Goal: Obtain resource: Download file/media

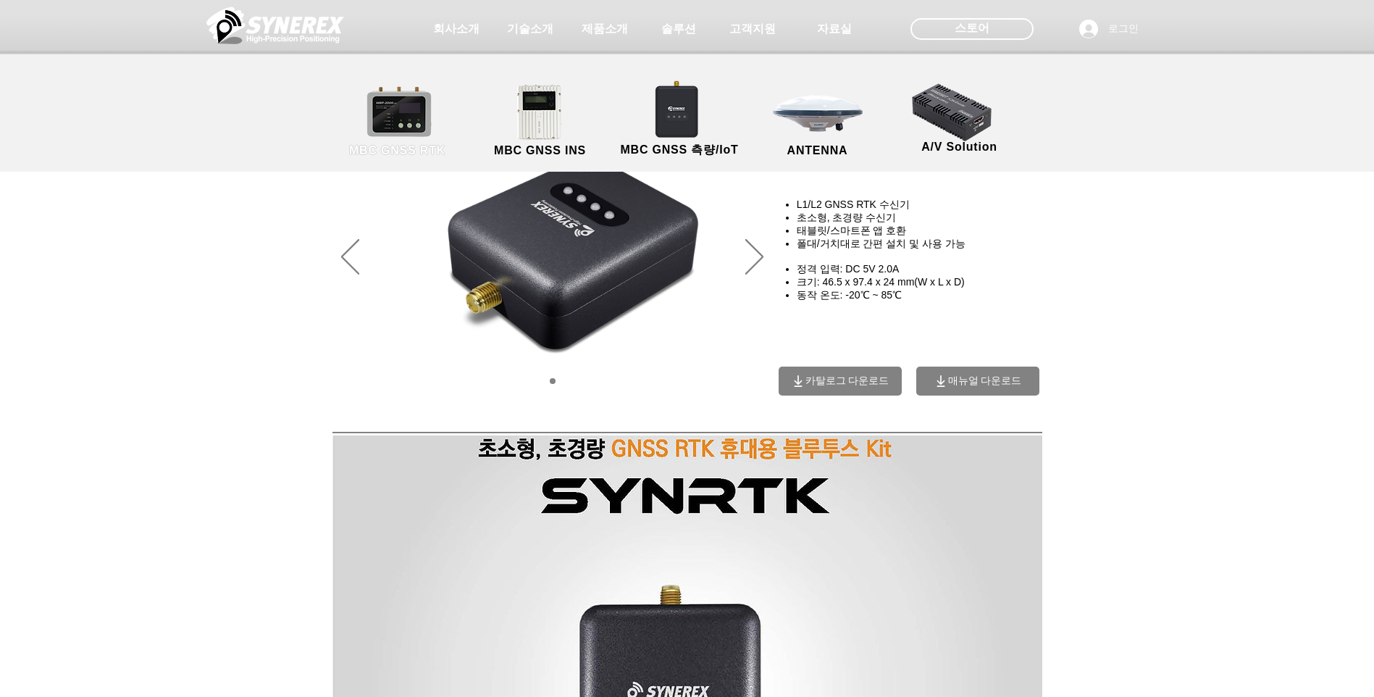
drag, startPoint x: 419, startPoint y: 112, endPoint x: 401, endPoint y: 127, distance: 23.2
click at [419, 112] on link "MBC GNSS RTK" at bounding box center [397, 121] width 130 height 76
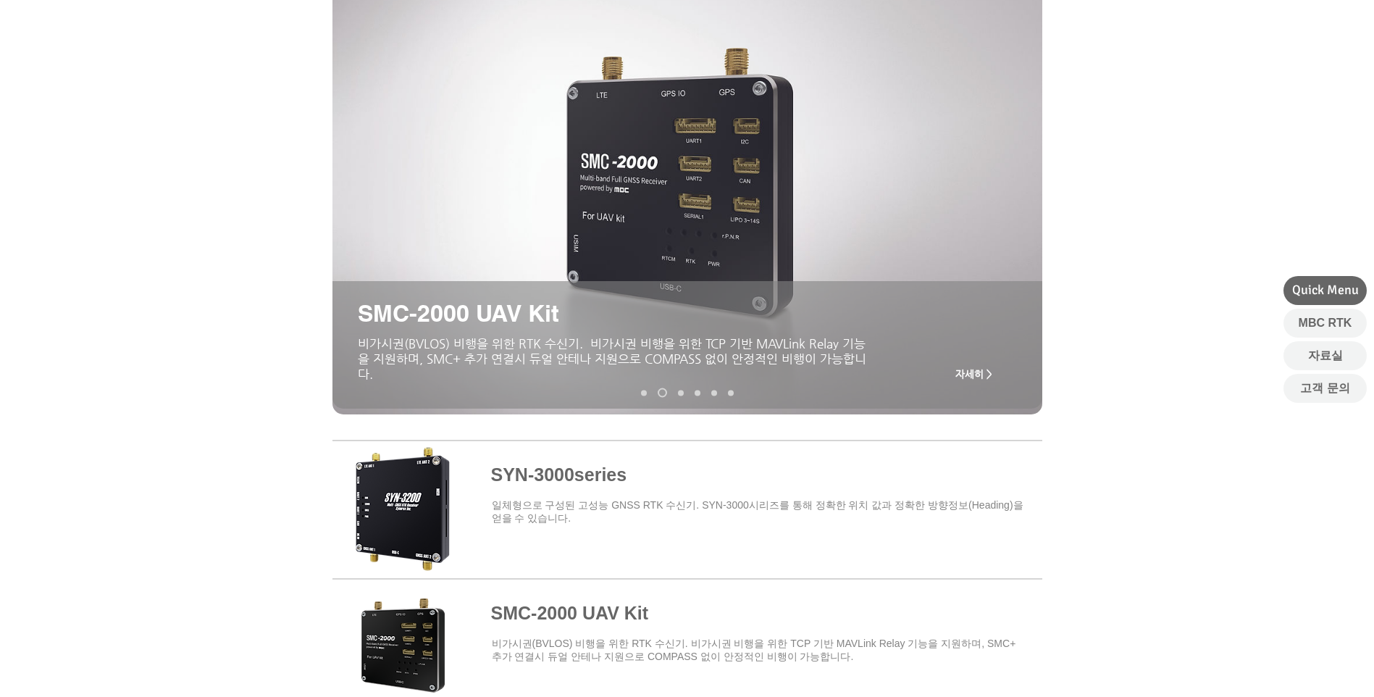
scroll to position [145, 0]
click at [550, 618] on span at bounding box center [687, 644] width 710 height 127
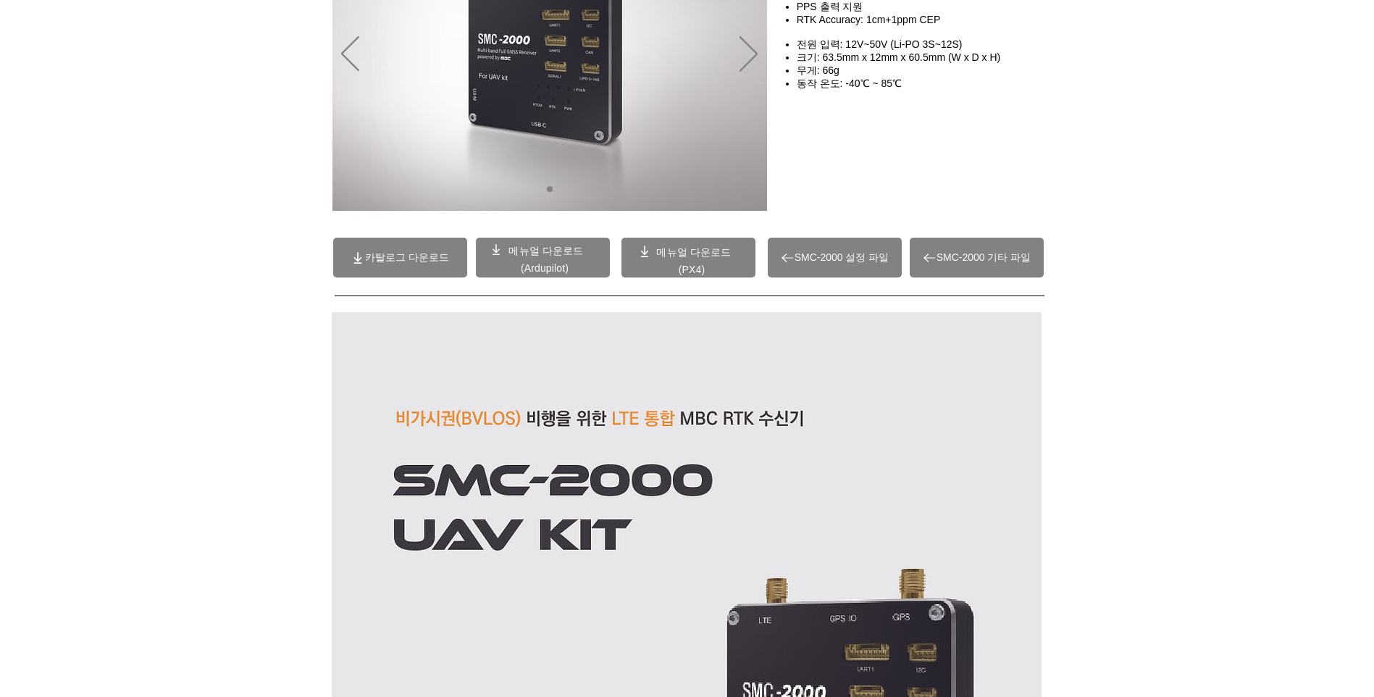
scroll to position [217, 0]
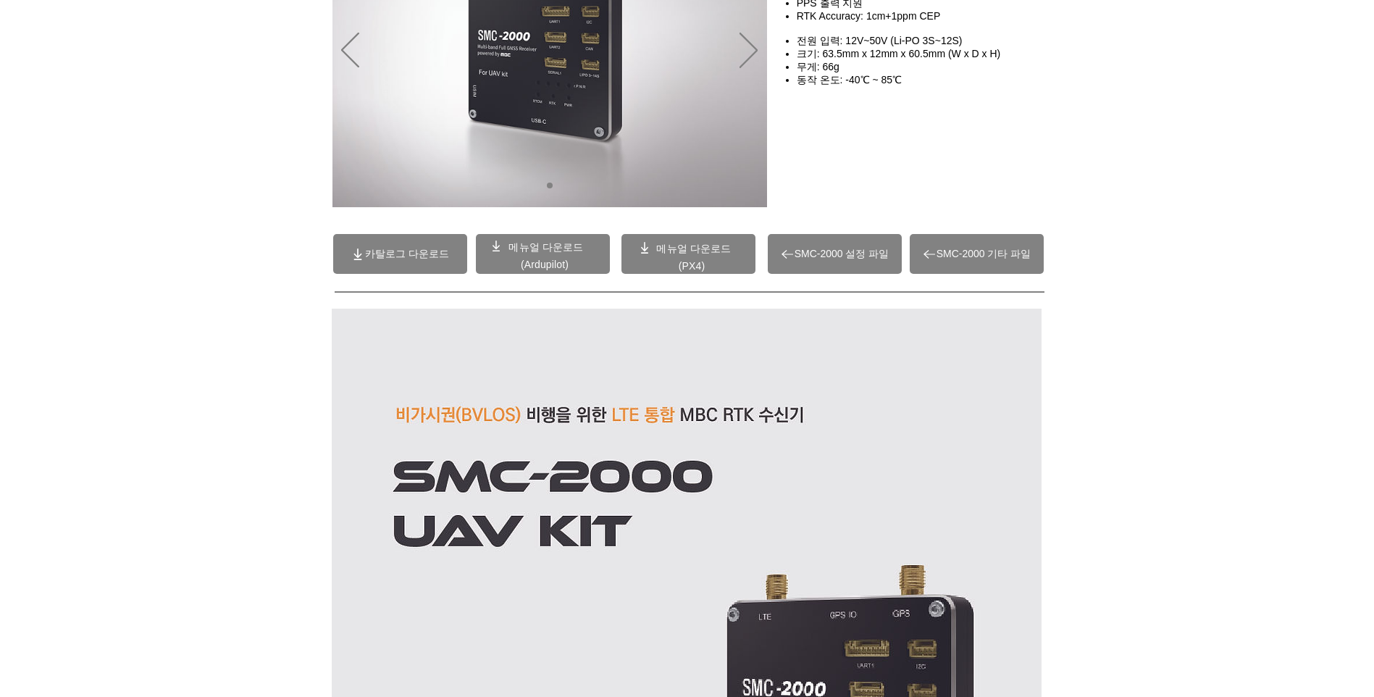
click at [563, 255] on span at bounding box center [543, 254] width 134 height 40
click at [669, 250] on span "메뉴얼 다운로드" at bounding box center [693, 249] width 75 height 12
